Goal: Find contact information: Obtain details needed to contact an individual or organization

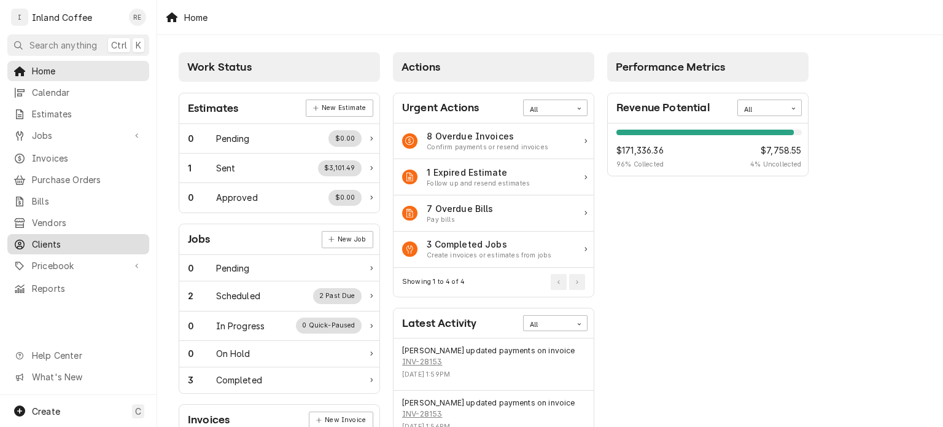
click at [54, 242] on span "Clients" at bounding box center [87, 244] width 111 height 13
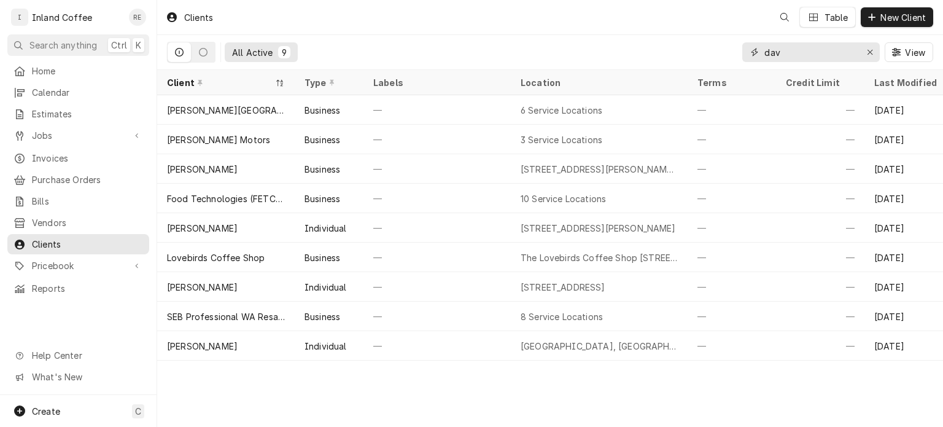
click at [796, 54] on input "dav" at bounding box center [811, 52] width 92 height 20
type input "d"
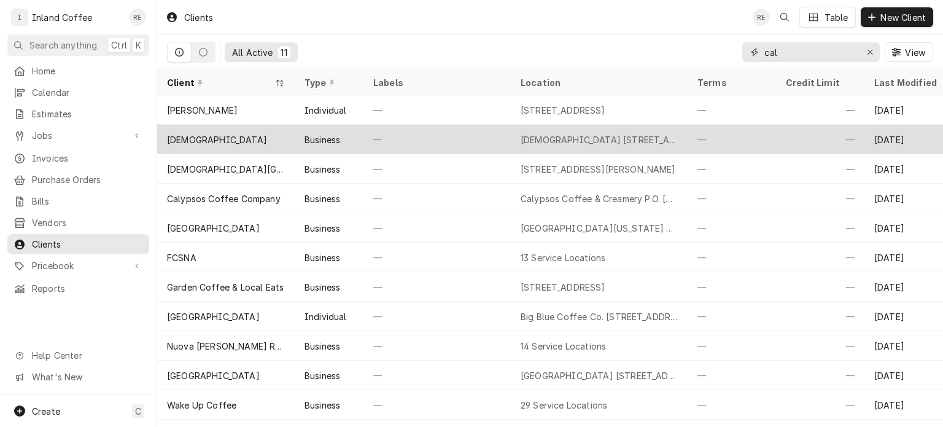
type input "cal"
click at [227, 134] on div "Calvary Chapel" at bounding box center [217, 139] width 100 height 13
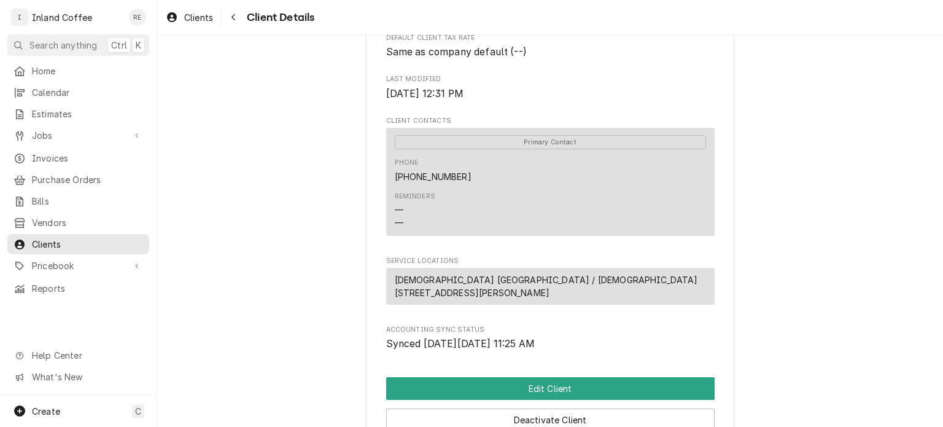
scroll to position [481, 0]
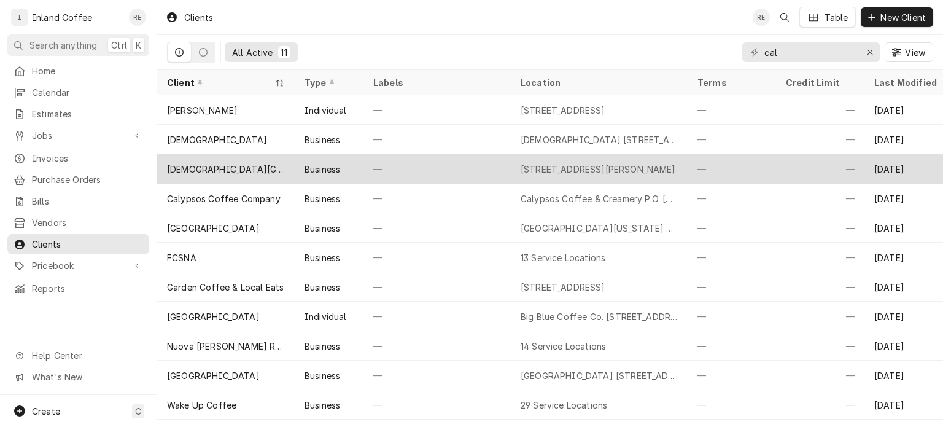
click at [234, 164] on div "[DEMOGRAPHIC_DATA][GEOGRAPHIC_DATA][PERSON_NAME]" at bounding box center [226, 169] width 118 height 13
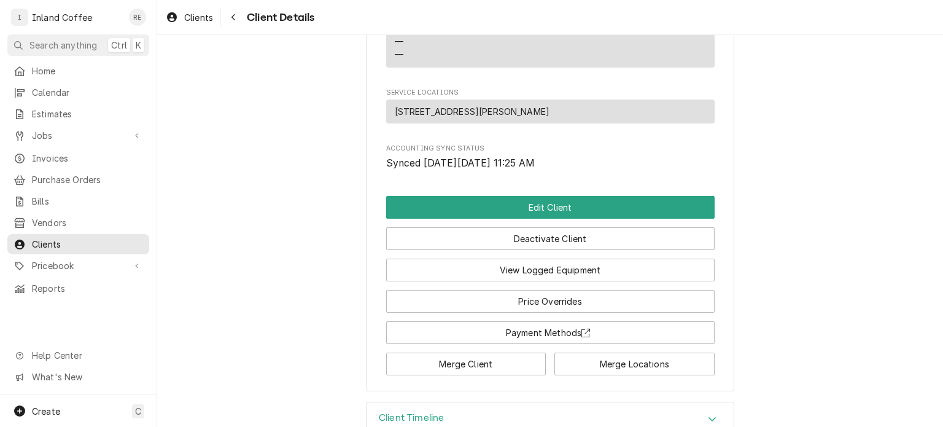
scroll to position [621, 0]
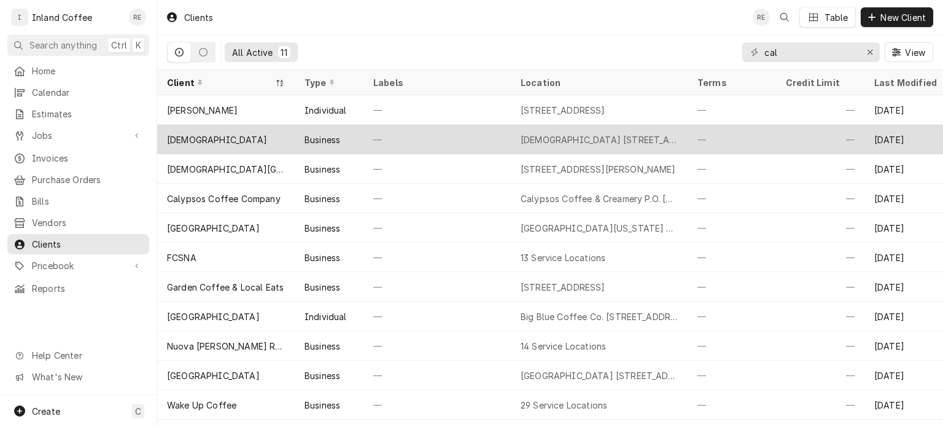
click at [199, 141] on div "[DEMOGRAPHIC_DATA]" at bounding box center [217, 139] width 100 height 13
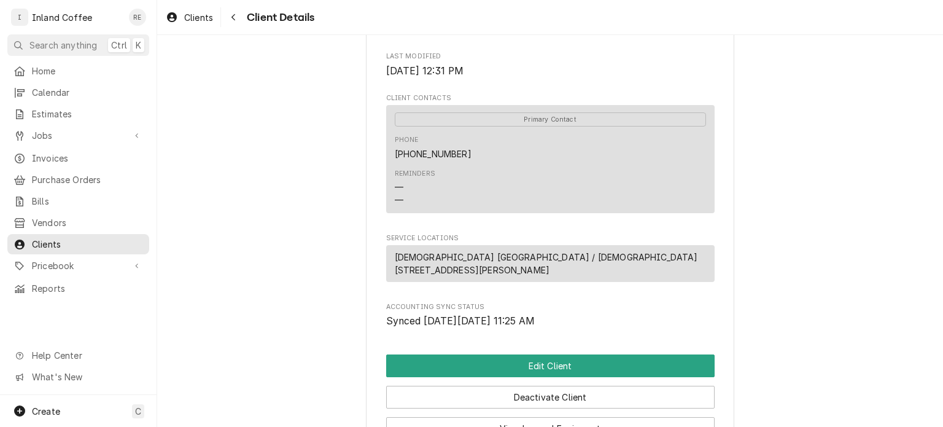
scroll to position [537, 0]
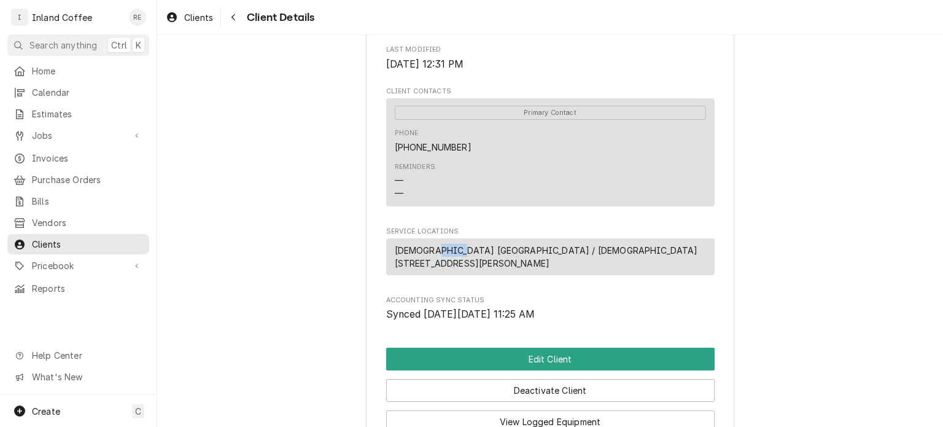
drag, startPoint x: 452, startPoint y: 249, endPoint x: 423, endPoint y: 251, distance: 28.9
click at [423, 251] on span "Calvary Chapel La Marzocco / Calvary Chapel 511 W. Hastings, Spokane, WA 99218" at bounding box center [550, 257] width 311 height 26
drag, startPoint x: 390, startPoint y: 247, endPoint x: 454, endPoint y: 252, distance: 64.1
click at [454, 252] on span "Calvary Chapel La Marzocco / Calvary Chapel 511 W. Hastings, Spokane, WA 99218" at bounding box center [550, 257] width 311 height 26
copy span "Calvary Chapel"
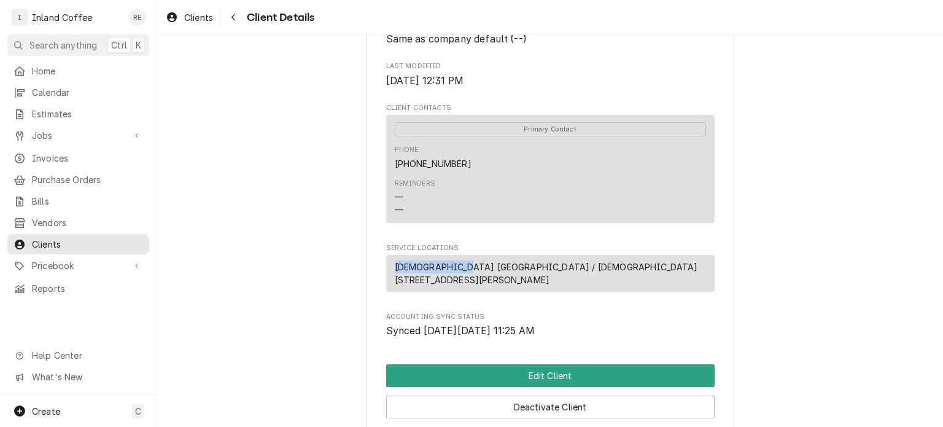
scroll to position [520, 0]
drag, startPoint x: 456, startPoint y: 160, endPoint x: 388, endPoint y: 158, distance: 68.2
click at [388, 158] on div "Primary Contact Phone (509) 467-2860 Reminders — —" at bounding box center [550, 168] width 329 height 107
copy link "(509) 467-2860"
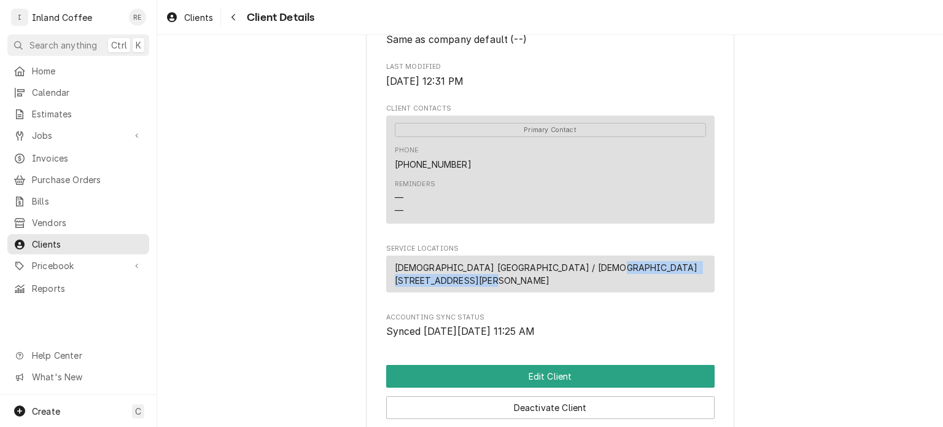
drag, startPoint x: 584, startPoint y: 266, endPoint x: 442, endPoint y: 274, distance: 142.1
click at [442, 274] on span "Calvary Chapel La Marzocco / Calvary Chapel 511 W. Hastings, Spokane, WA 99218" at bounding box center [550, 274] width 311 height 26
copy span "511 W. Hastings, Spokane, WA 99218"
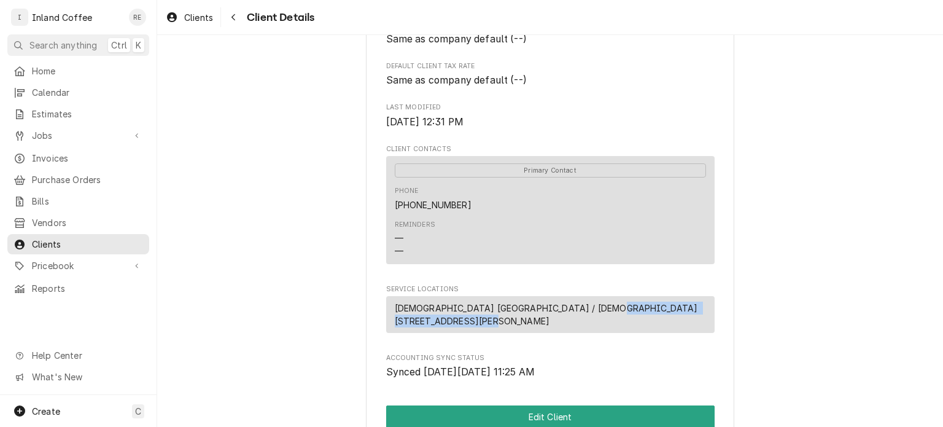
scroll to position [478, 0]
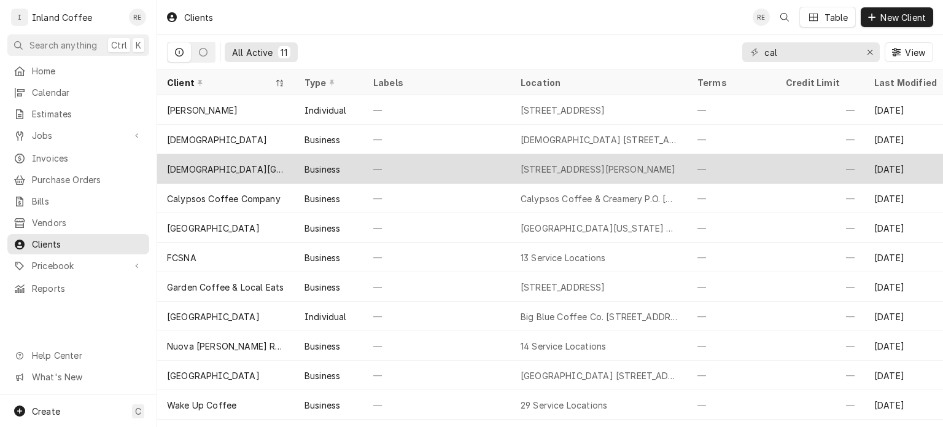
click at [224, 168] on div "[DEMOGRAPHIC_DATA][GEOGRAPHIC_DATA][PERSON_NAME]" at bounding box center [226, 169] width 118 height 13
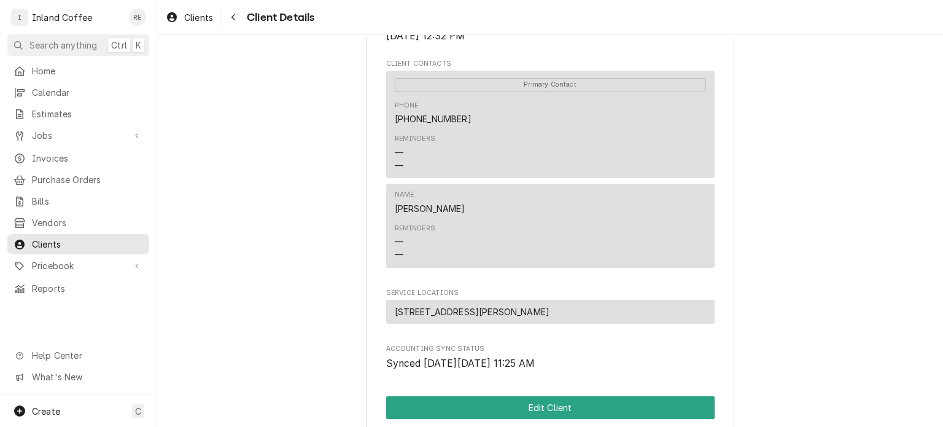
scroll to position [373, 0]
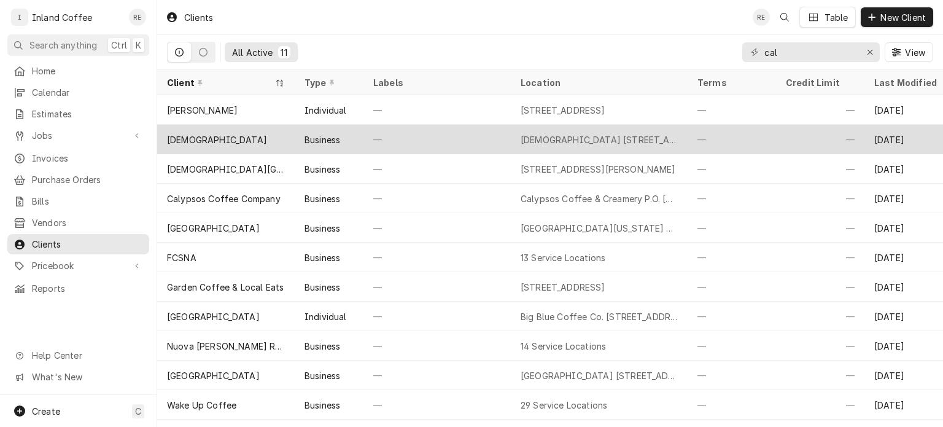
click at [209, 133] on div "[DEMOGRAPHIC_DATA]" at bounding box center [217, 139] width 100 height 13
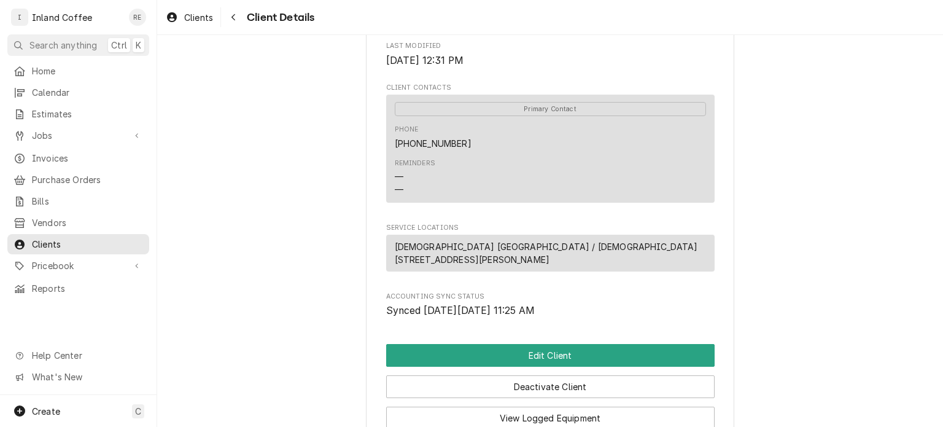
scroll to position [542, 0]
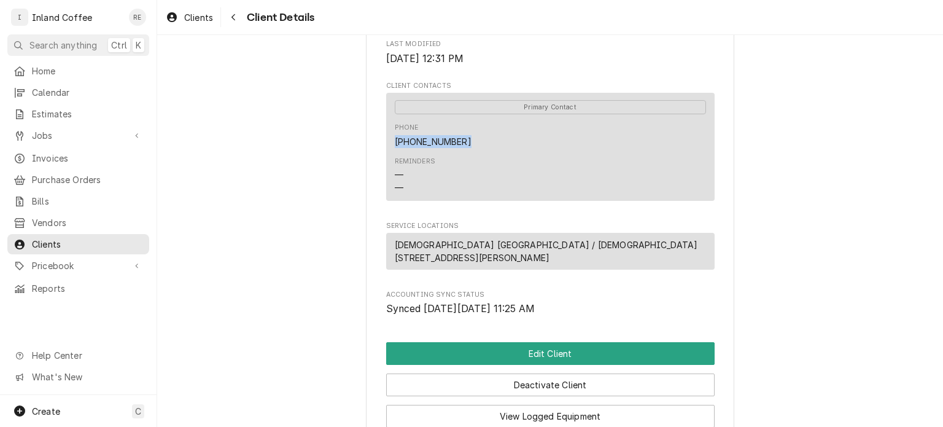
drag, startPoint x: 455, startPoint y: 138, endPoint x: 368, endPoint y: 133, distance: 87.4
click at [368, 133] on div "Calvary Chapel Client Type Business Industry Type -- Billing Address 511 W. Has…" at bounding box center [550, 20] width 368 height 1033
copy link "[PHONE_NUMBER]"
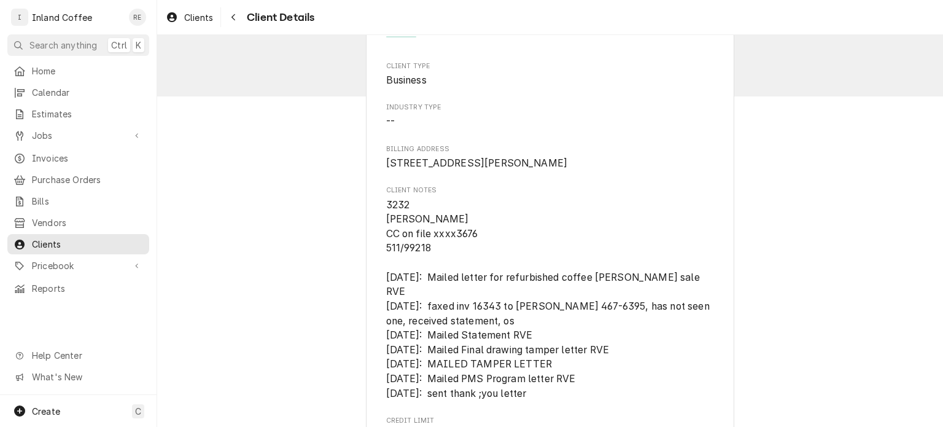
scroll to position [41, 0]
click at [68, 238] on span "Clients" at bounding box center [87, 244] width 111 height 13
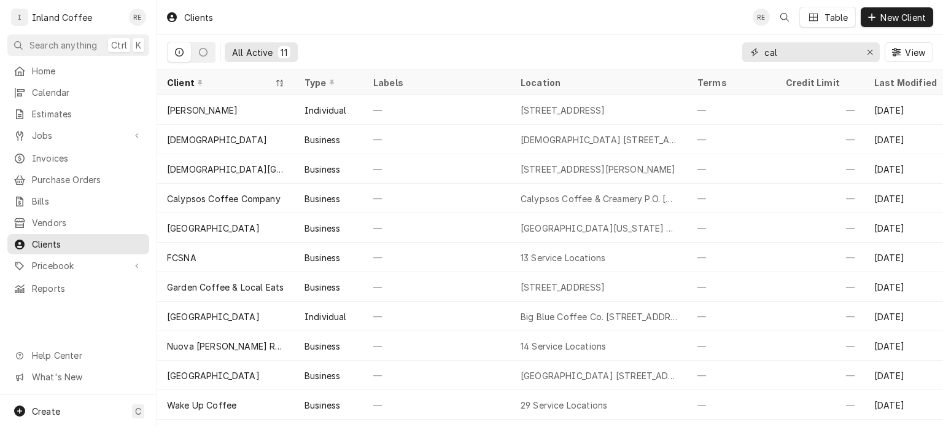
click at [804, 53] on input "cal" at bounding box center [811, 52] width 92 height 20
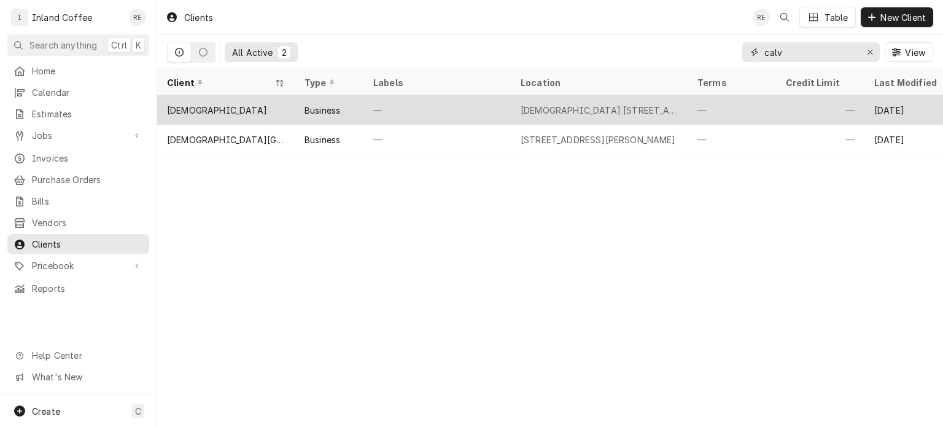
type input "calv"
click at [236, 113] on div "[DEMOGRAPHIC_DATA]" at bounding box center [226, 109] width 138 height 29
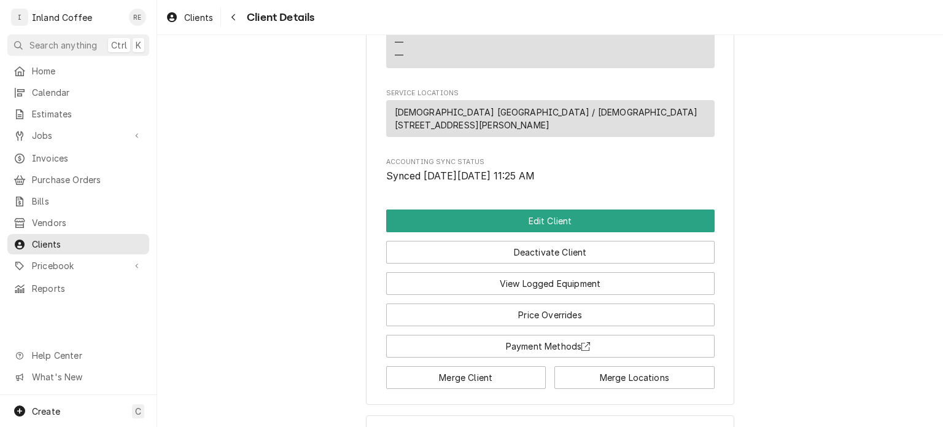
scroll to position [679, 0]
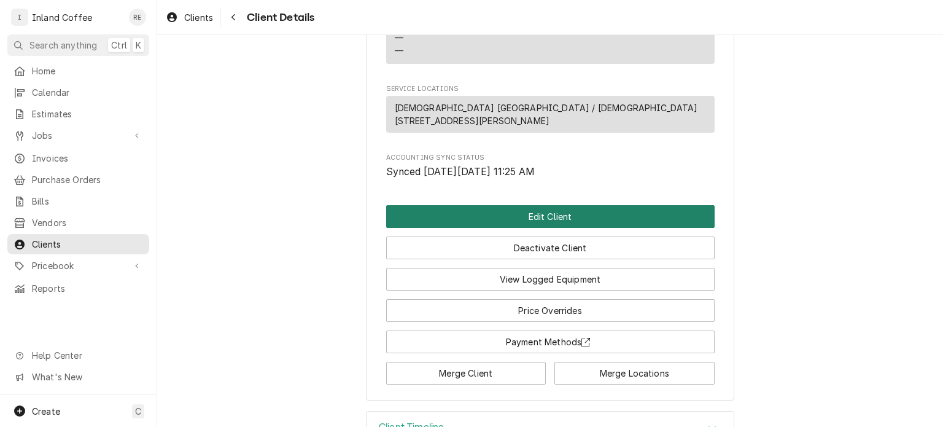
click at [521, 209] on button "Edit Client" at bounding box center [550, 216] width 329 height 23
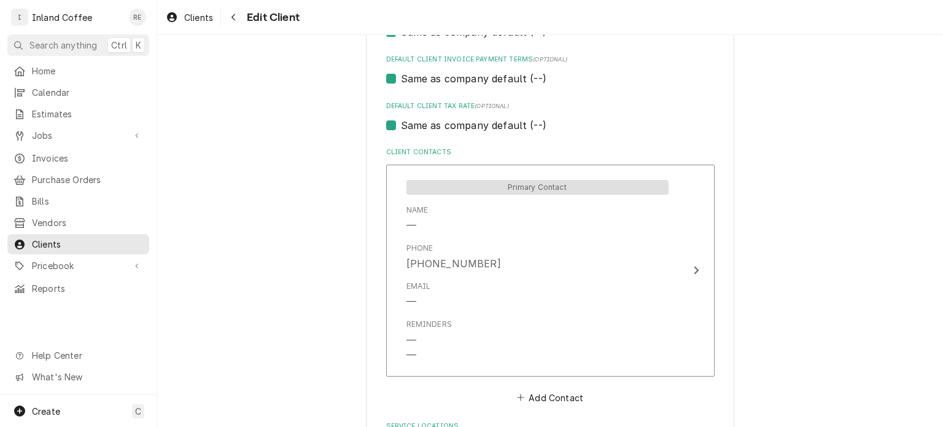
scroll to position [1057, 0]
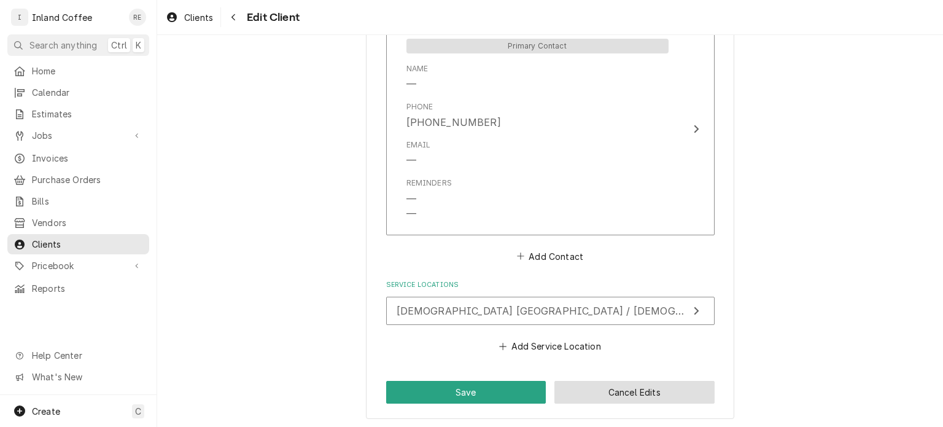
click at [599, 390] on button "Cancel Edits" at bounding box center [635, 392] width 160 height 23
